Goal: Find specific page/section: Find specific page/section

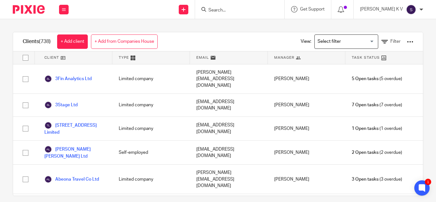
click at [242, 12] on input "Search" at bounding box center [236, 11] width 57 height 6
click at [234, 12] on input "Search" at bounding box center [236, 11] width 57 height 6
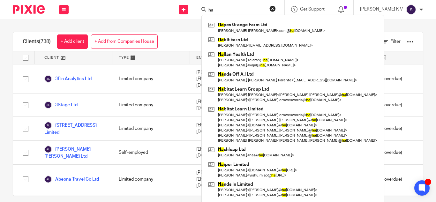
type input "h"
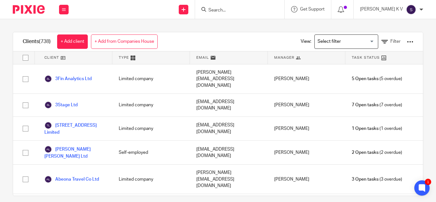
click at [265, 9] on input "Search" at bounding box center [236, 11] width 57 height 6
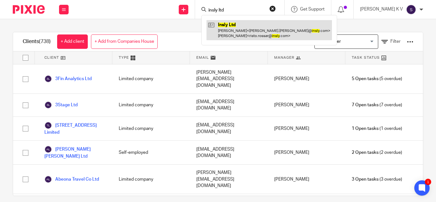
type input "insly ltd"
click at [252, 24] on link at bounding box center [268, 30] width 125 height 20
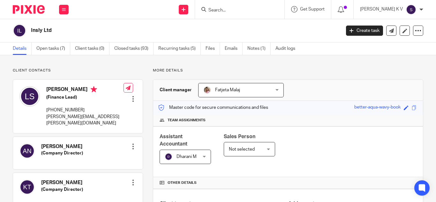
scroll to position [128, 0]
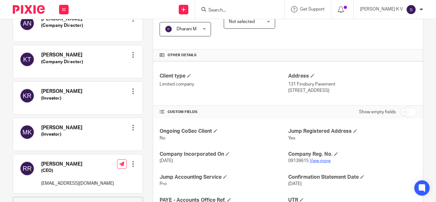
click at [319, 160] on link "View more" at bounding box center [319, 161] width 21 height 4
